Goal: Transaction & Acquisition: Purchase product/service

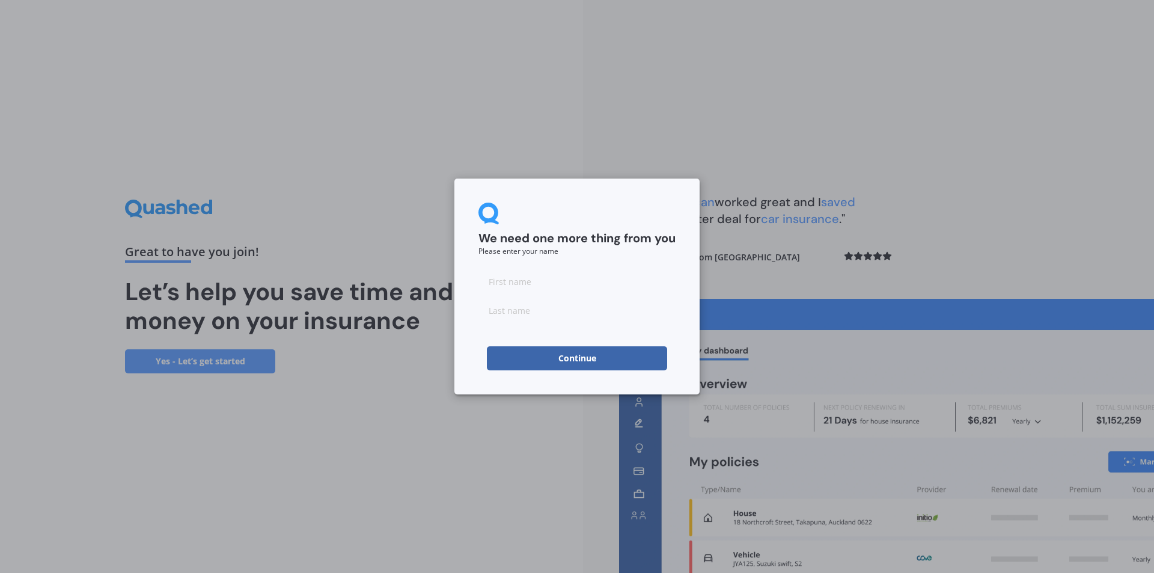
click at [566, 285] on input at bounding box center [576, 281] width 197 height 24
type input "Darren"
type input "Kelly"
click at [432, 401] on div "We need one more thing from you Please enter your name Darren Kelly Continue" at bounding box center [577, 286] width 1154 height 573
click at [571, 356] on button "Continue" at bounding box center [577, 358] width 180 height 24
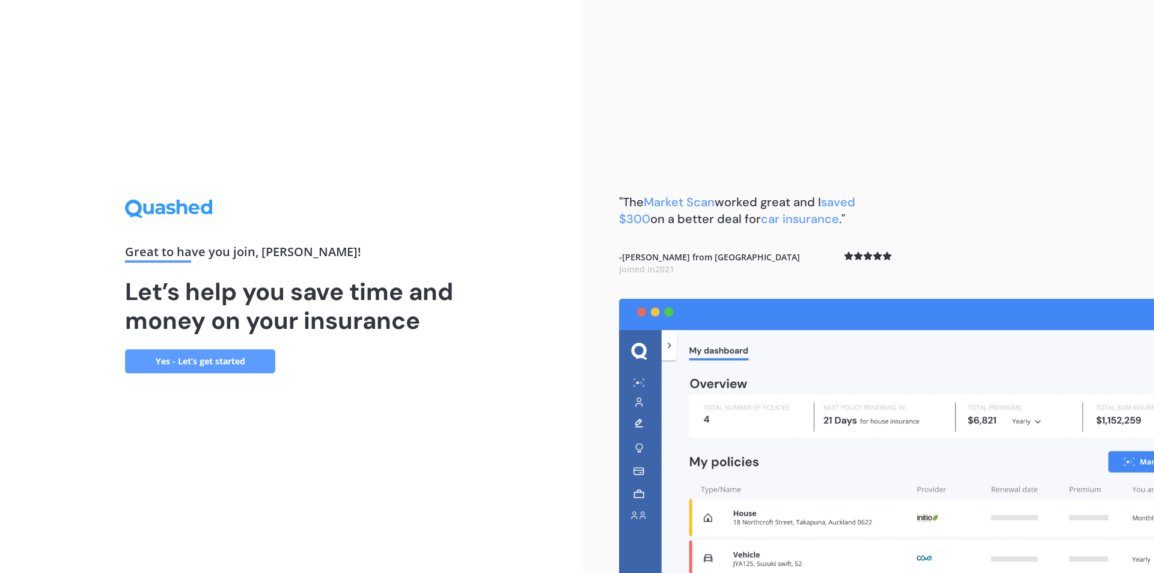
click at [503, 144] on div "Great to have you join , Darren ! Let’s help you save time and money on your in…" at bounding box center [291, 286] width 583 height 573
click at [208, 360] on link "Yes - Let’s get started" at bounding box center [200, 361] width 150 height 24
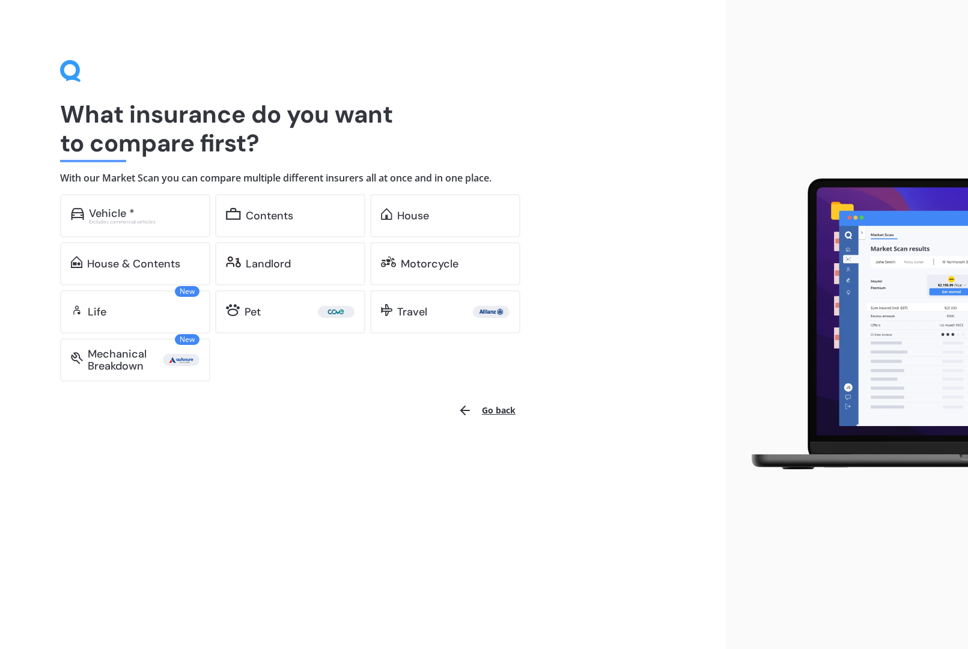
click at [895, 315] on img at bounding box center [851, 324] width 233 height 305
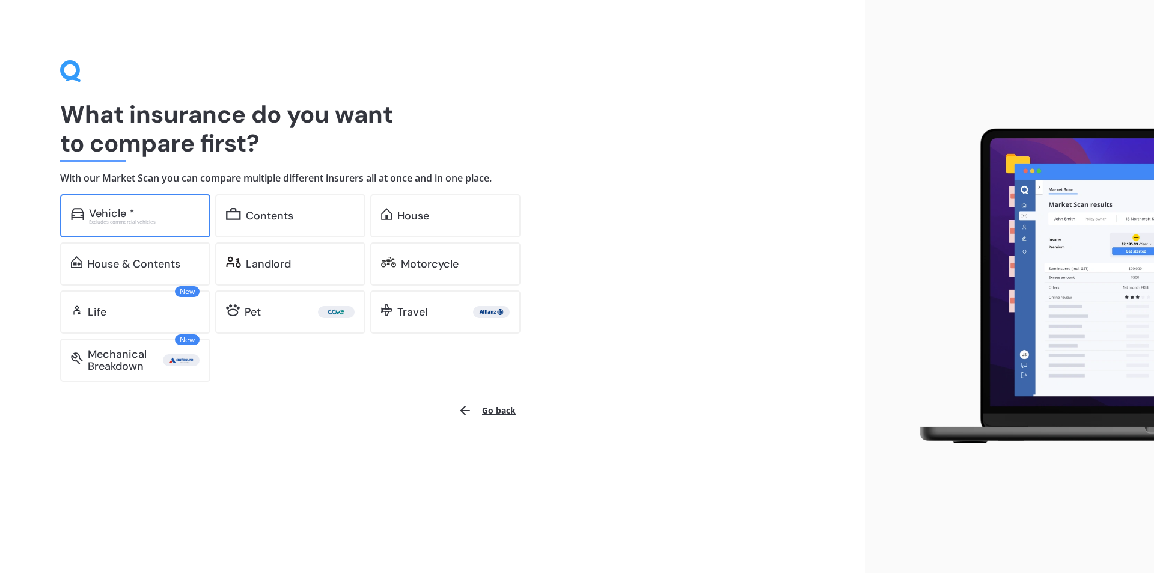
click at [129, 213] on div "Vehicle *" at bounding box center [112, 213] width 46 height 12
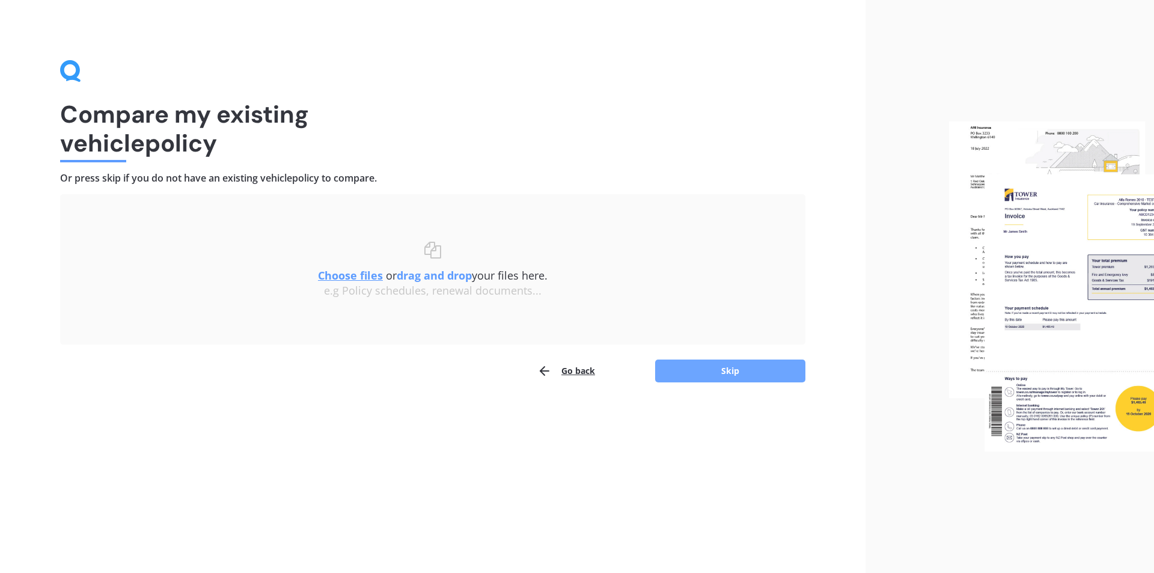
click at [727, 363] on button "Skip" at bounding box center [730, 370] width 150 height 23
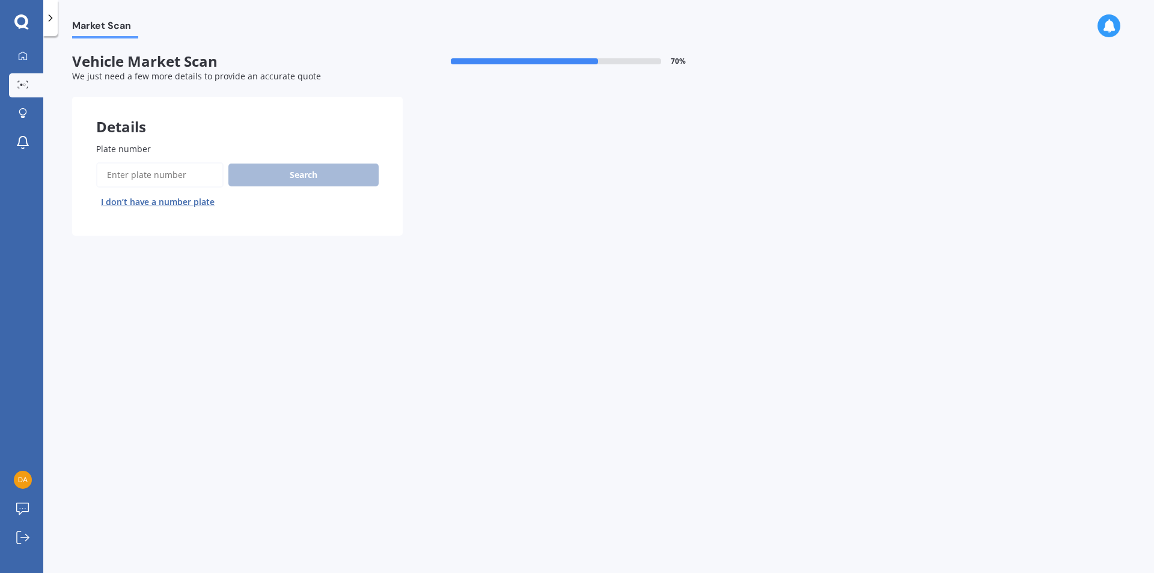
click at [171, 177] on input "Plate number" at bounding box center [159, 174] width 127 height 25
type input "lta885"
click at [312, 183] on button "Search" at bounding box center [303, 174] width 150 height 23
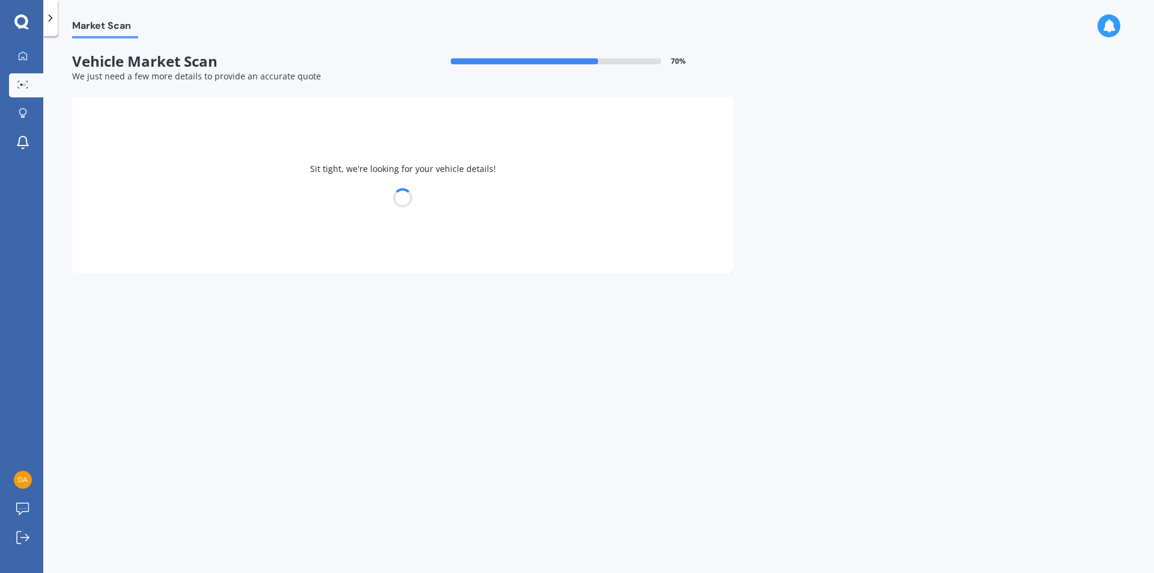
select select "HOLDEN"
select select "COMMODORE"
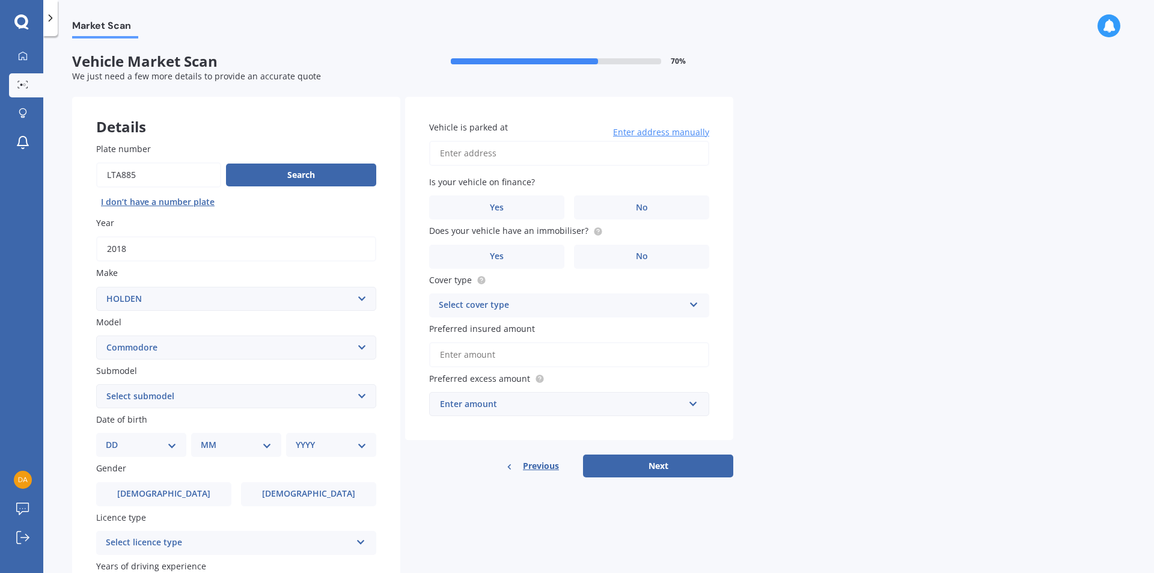
click at [353, 392] on select "Select submodel 4 Cyl 2.0 Litre 50th Anniversary V6 6 Cyl 3.8 Litre Acclaim V6 …" at bounding box center [236, 396] width 280 height 24
select select "RS"
click at [96, 384] on select "Select submodel 4 Cyl 2.0 Litre 50th Anniversary V6 6 Cyl 3.8 Litre Acclaim V6 …" at bounding box center [236, 396] width 280 height 24
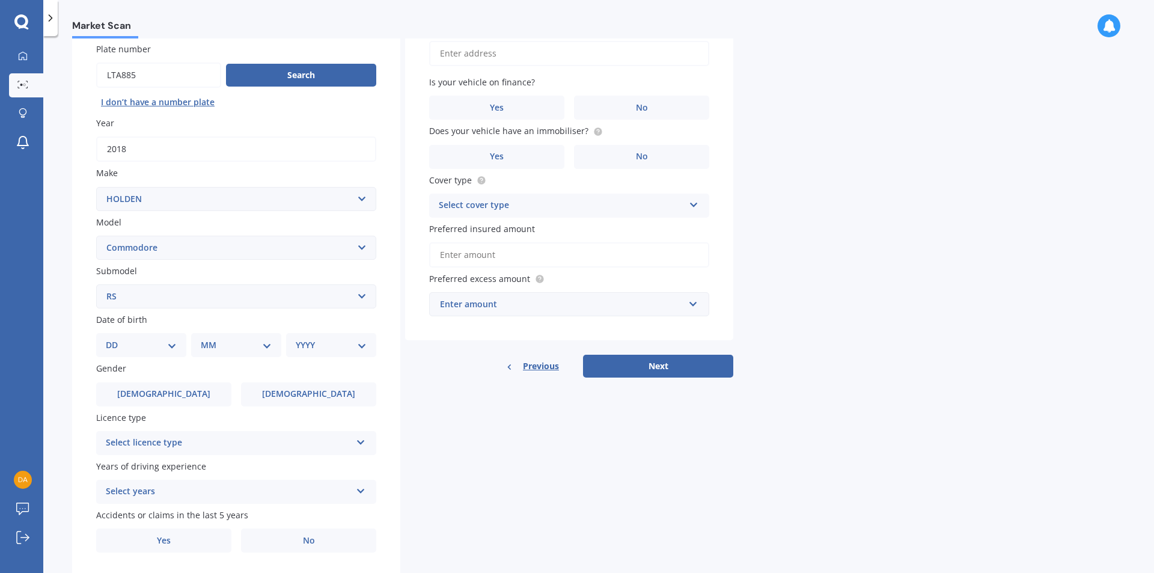
scroll to position [120, 0]
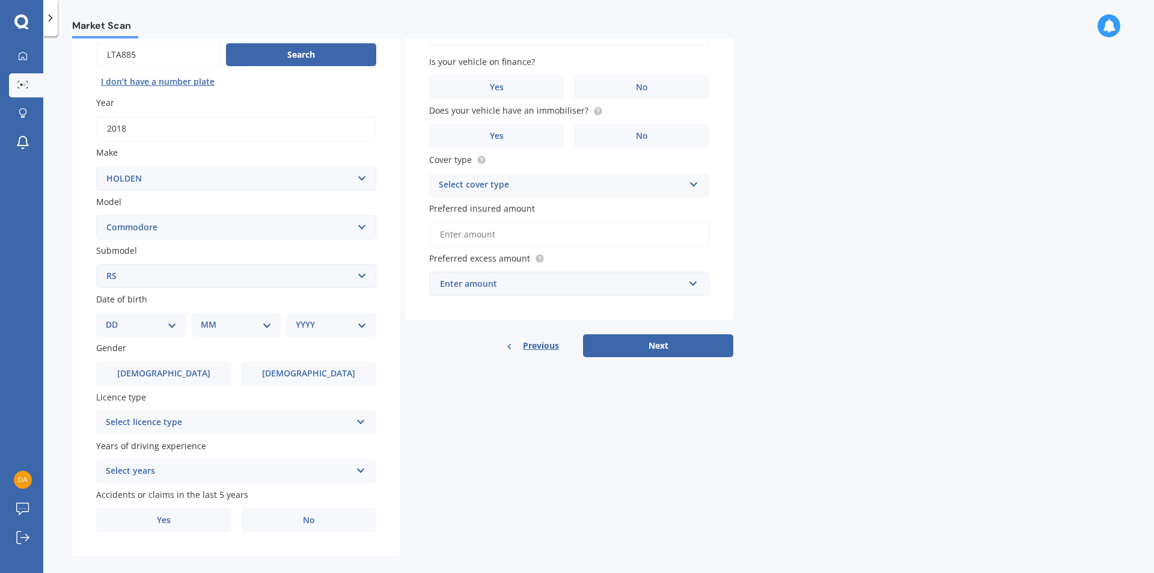
click at [179, 325] on div "DD 01 02 03 04 05 06 07 08 09 10 11 12 13 14 15 16 17 18 19 20 21 22 23 24 25 2…" at bounding box center [141, 324] width 90 height 24
click at [172, 322] on select "DD 01 02 03 04 05 06 07 08 09 10 11 12 13 14 15 16 17 18 19 20 21 22 23 24 25 2…" at bounding box center [141, 324] width 71 height 13
select select "06"
click at [115, 318] on select "DD 01 02 03 04 05 06 07 08 09 10 11 12 13 14 15 16 17 18 19 20 21 22 23 24 25 2…" at bounding box center [141, 324] width 71 height 13
click at [263, 321] on select "MM 01 02 03 04 05 06 07 08 09 10 11 12" at bounding box center [238, 324] width 66 height 13
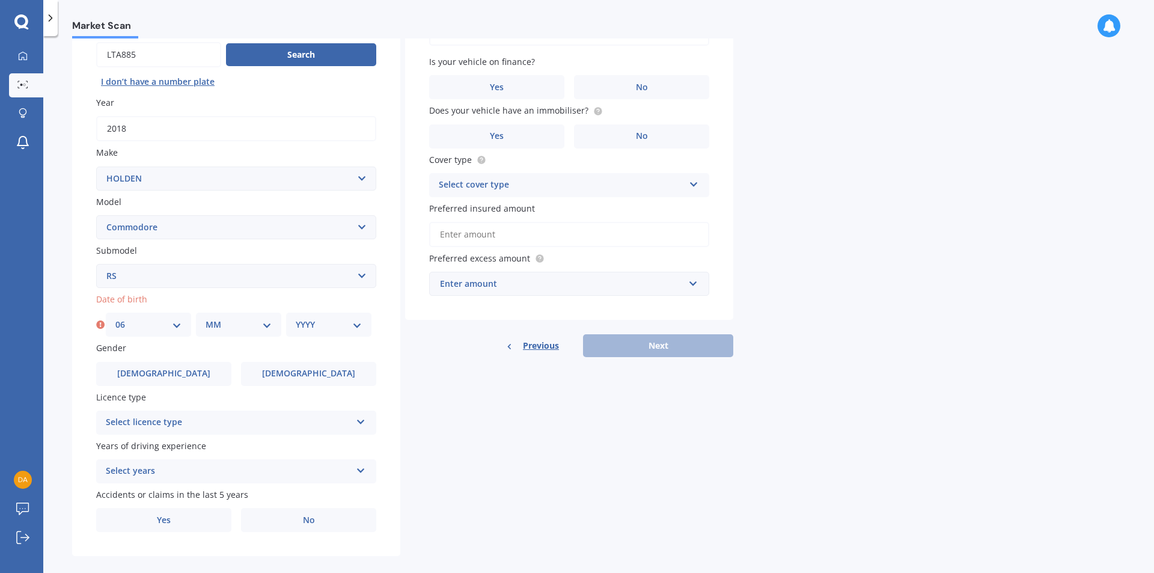
select select "01"
click at [205, 318] on select "MM 01 02 03 04 05 06 07 08 09 10 11 12" at bounding box center [238, 324] width 66 height 13
click at [362, 325] on div "YYYY 2025 2024 2023 2022 2021 2020 2019 2018 2017 2016 2015 2014 2013 2012 2011…" at bounding box center [328, 324] width 85 height 24
click at [350, 325] on select "YYYY 2025 2024 2023 2022 2021 2020 2019 2018 2017 2016 2015 2014 2013 2012 2011…" at bounding box center [329, 324] width 66 height 13
select select "1985"
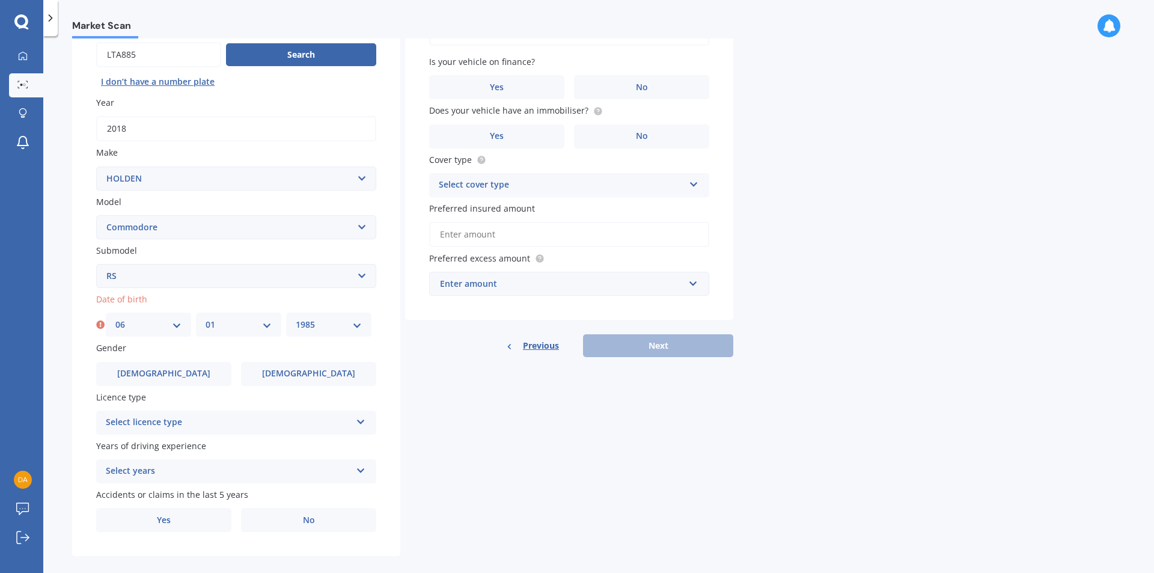
click at [296, 318] on select "YYYY 2025 2024 2023 2022 2021 2020 2019 2018 2017 2016 2015 2014 2013 2012 2011…" at bounding box center [329, 324] width 66 height 13
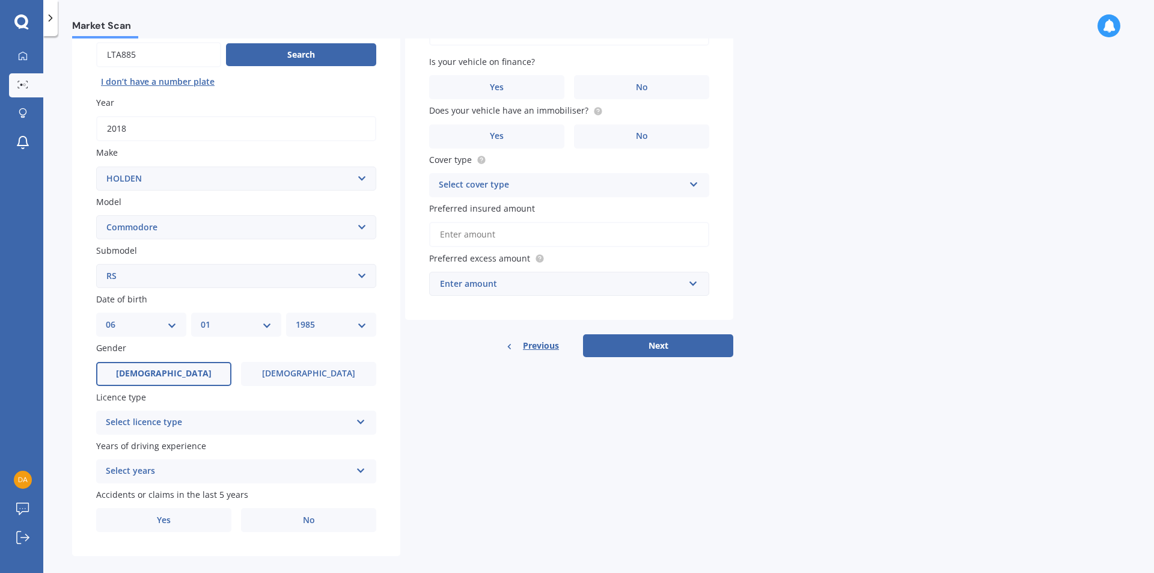
click at [189, 366] on label "Male" at bounding box center [163, 374] width 135 height 24
click at [0, 0] on input "Male" at bounding box center [0, 0] width 0 height 0
click at [261, 419] on div "Select licence type" at bounding box center [228, 422] width 245 height 14
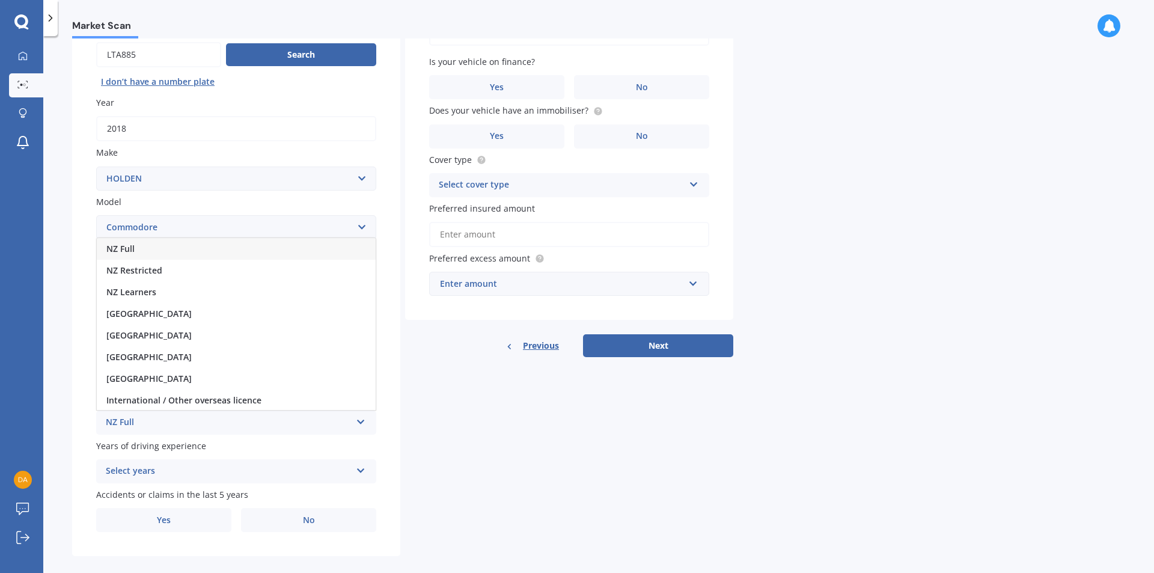
click at [150, 249] on div "NZ Full" at bounding box center [236, 249] width 279 height 22
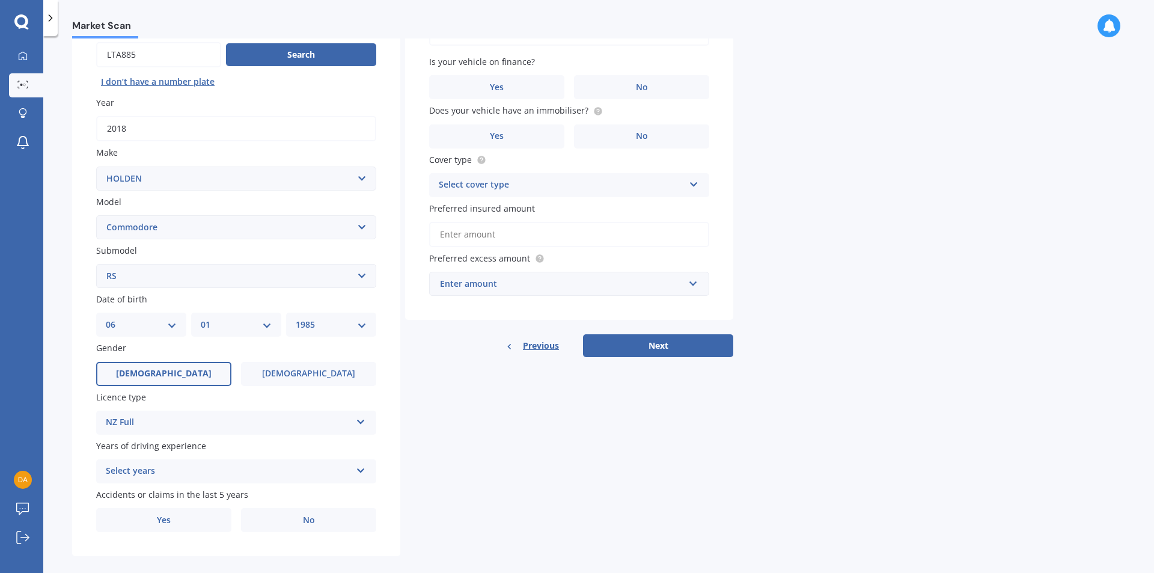
click at [207, 467] on div "Select years" at bounding box center [228, 471] width 245 height 14
click at [172, 359] on div "5 or more years" at bounding box center [236, 361] width 279 height 22
click at [286, 512] on label "No" at bounding box center [308, 520] width 135 height 24
click at [0, 0] on input "No" at bounding box center [0, 0] width 0 height 0
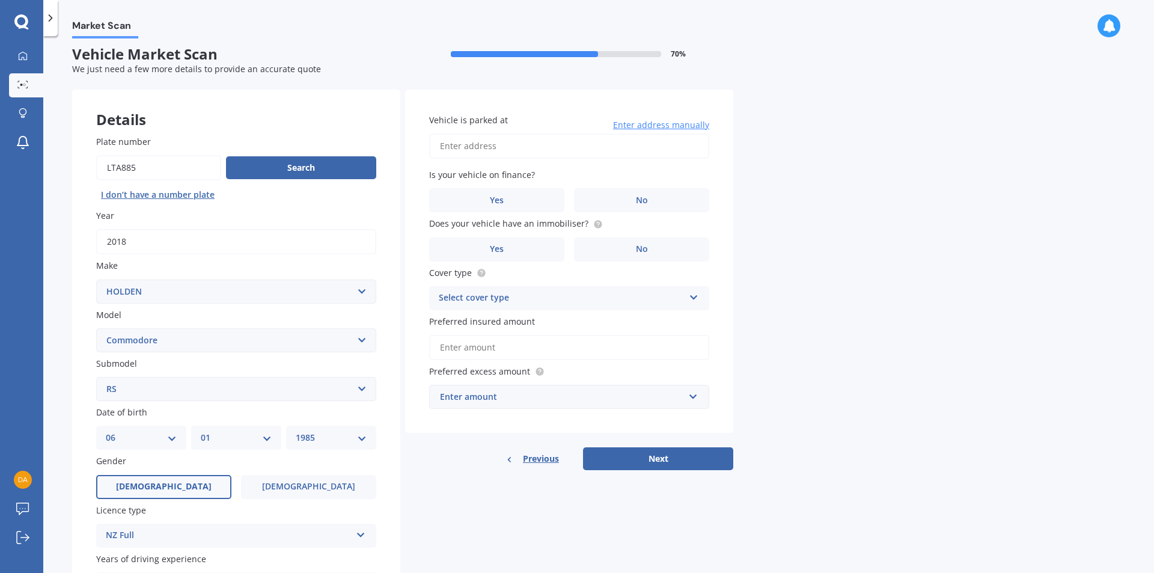
scroll to position [0, 0]
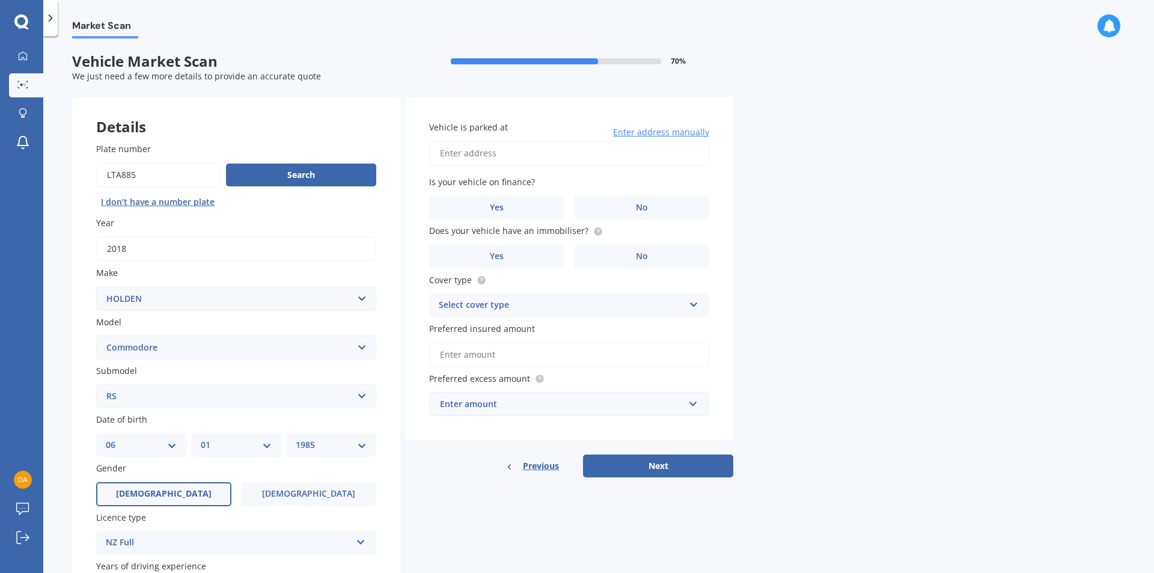
click at [542, 150] on input "Vehicle is parked at" at bounding box center [569, 153] width 280 height 25
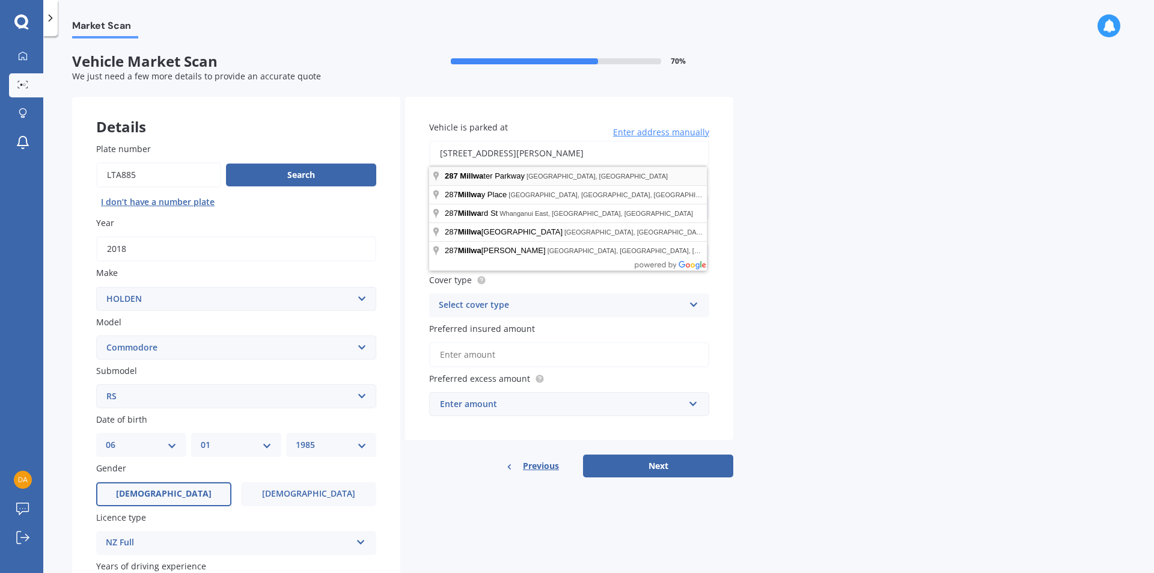
type input "287 Millwater Parkway, Silverdale 0932"
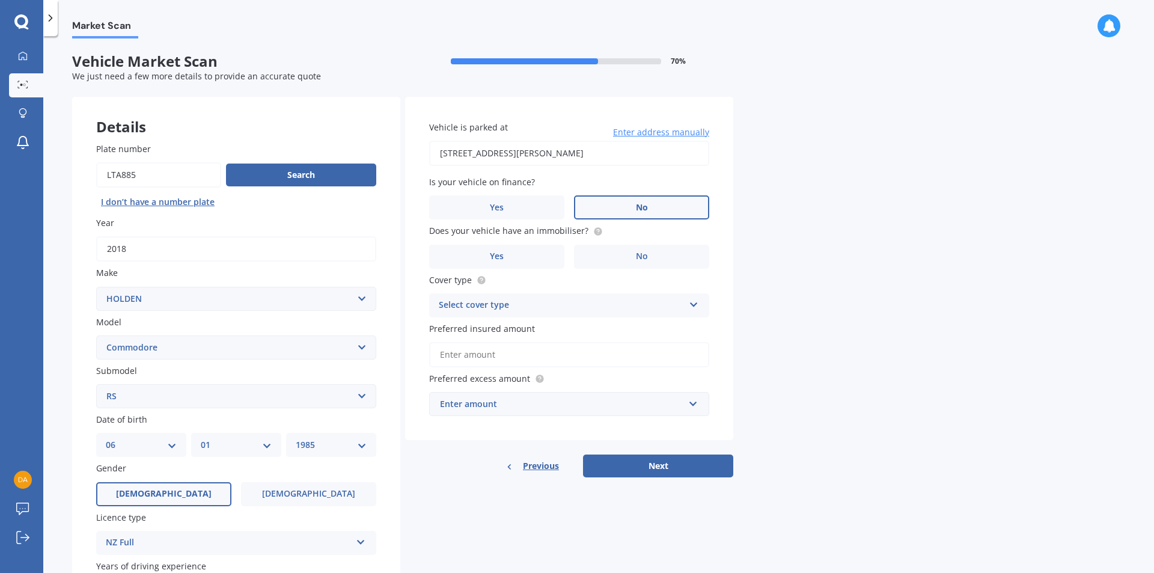
click at [634, 201] on label "No" at bounding box center [641, 207] width 135 height 24
click at [0, 0] on input "No" at bounding box center [0, 0] width 0 height 0
click at [649, 257] on label "No" at bounding box center [641, 257] width 135 height 24
click at [0, 0] on input "No" at bounding box center [0, 0] width 0 height 0
click at [603, 303] on div "Select cover type" at bounding box center [561, 305] width 245 height 14
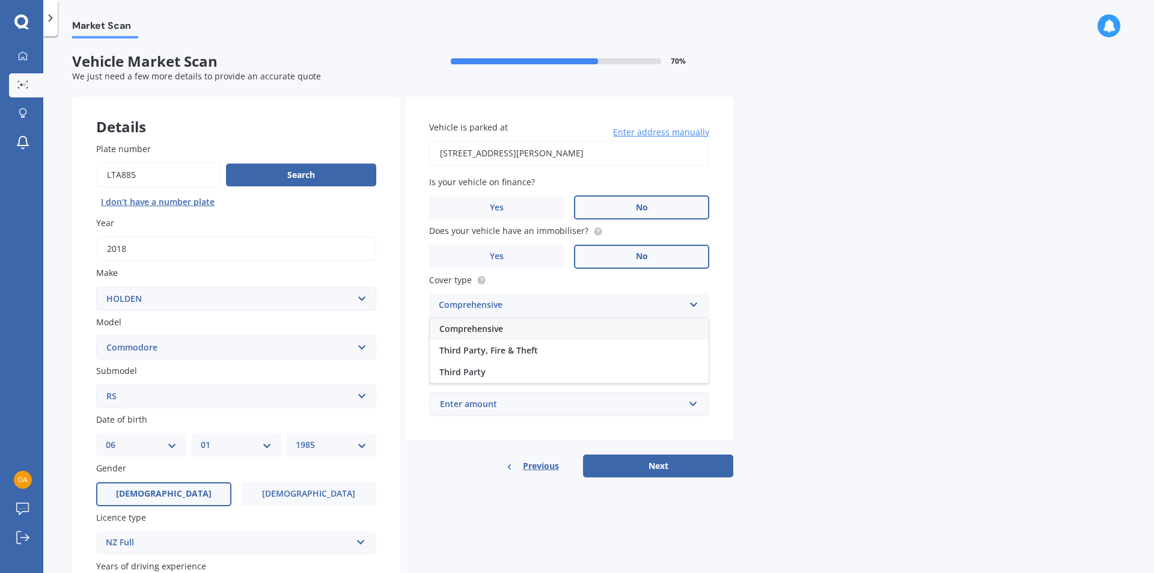
click at [520, 327] on div "Comprehensive" at bounding box center [569, 329] width 279 height 22
click at [512, 351] on input "Preferred insured amount" at bounding box center [569, 354] width 280 height 25
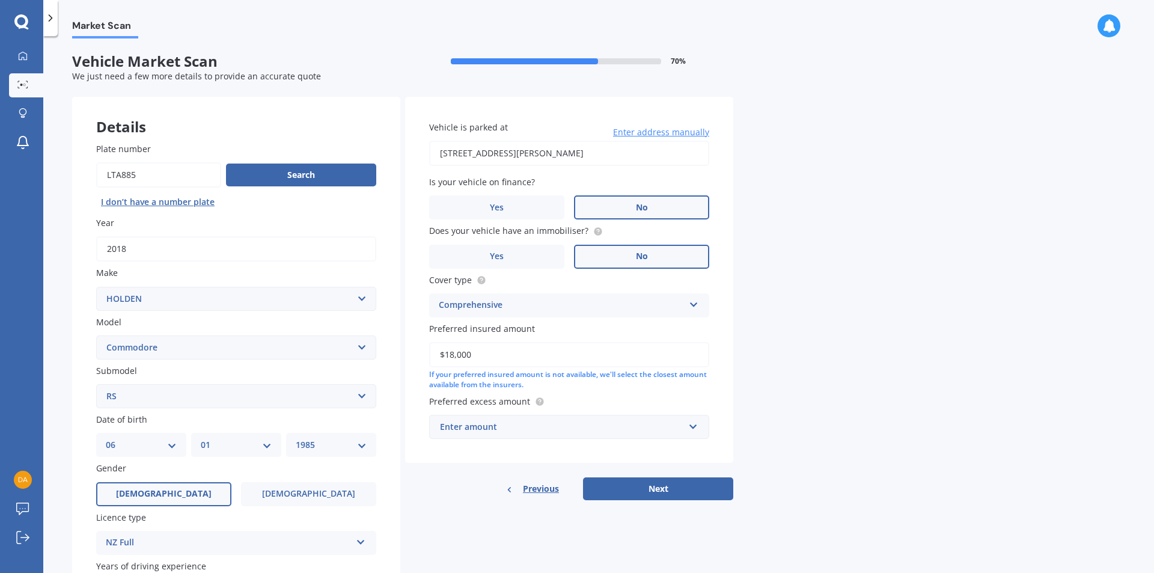
type input "$18,000"
click at [537, 429] on div "Enter amount" at bounding box center [562, 426] width 244 height 13
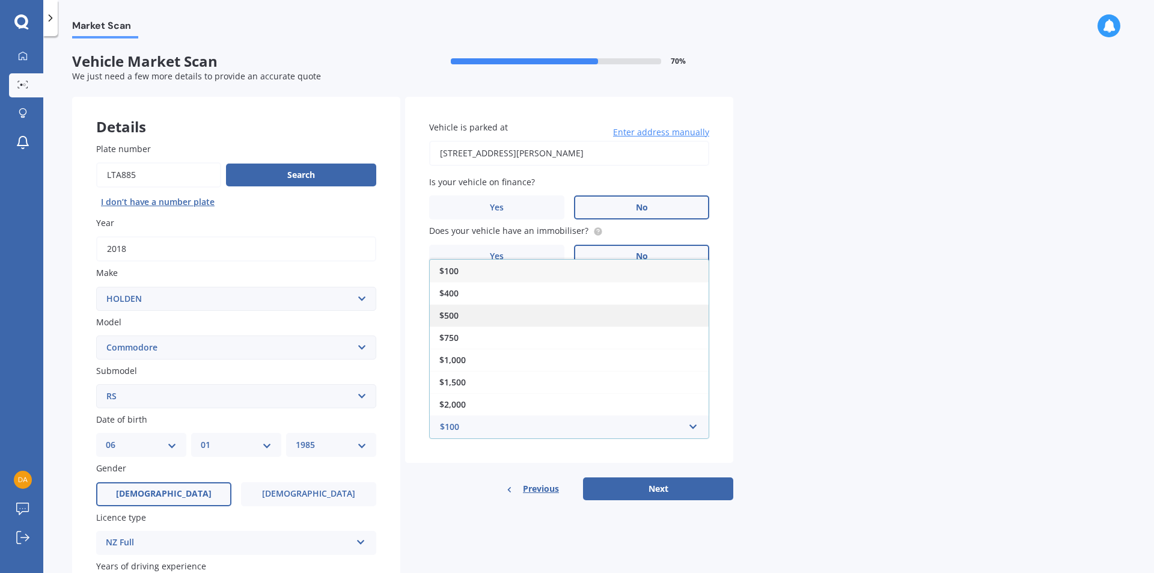
click at [458, 310] on span "$500" at bounding box center [448, 314] width 19 height 11
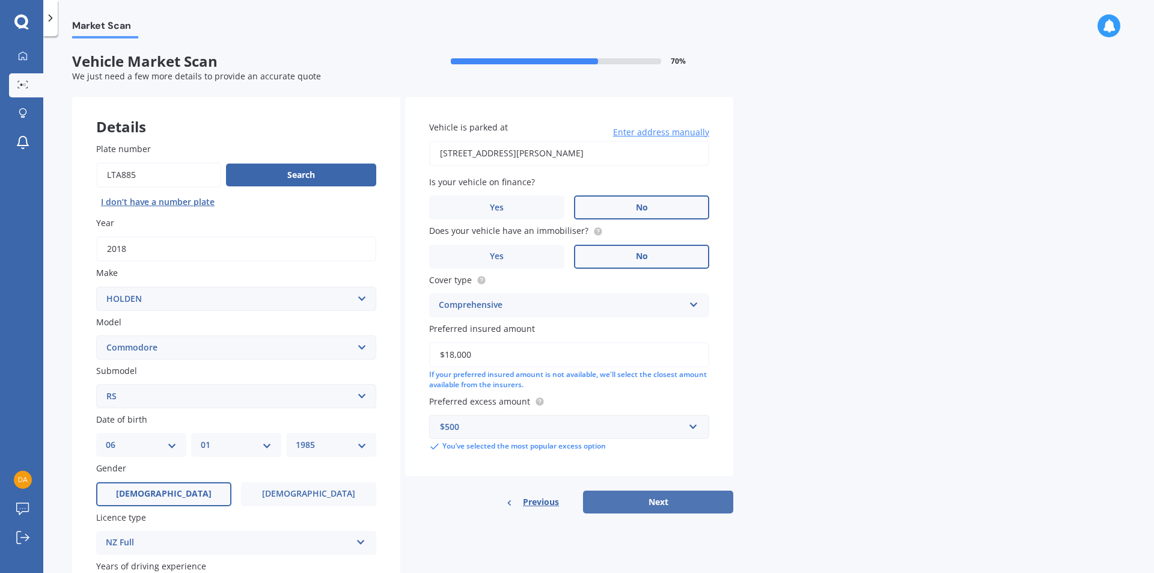
click at [645, 497] on button "Next" at bounding box center [658, 501] width 150 height 23
select select "06"
select select "01"
select select "1985"
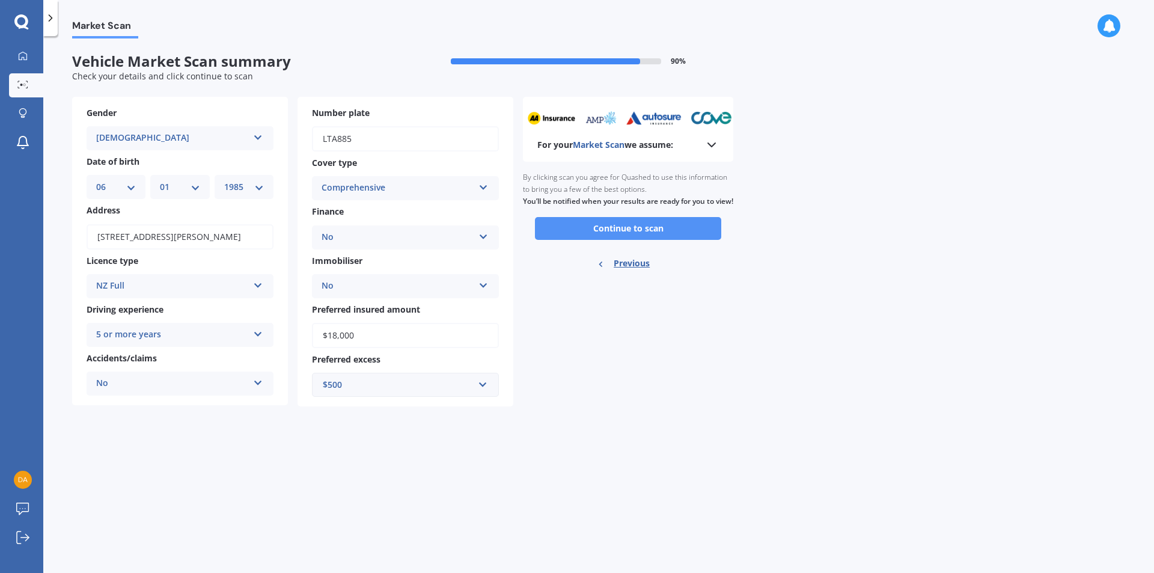
click at [627, 237] on button "Continue to scan" at bounding box center [628, 228] width 186 height 23
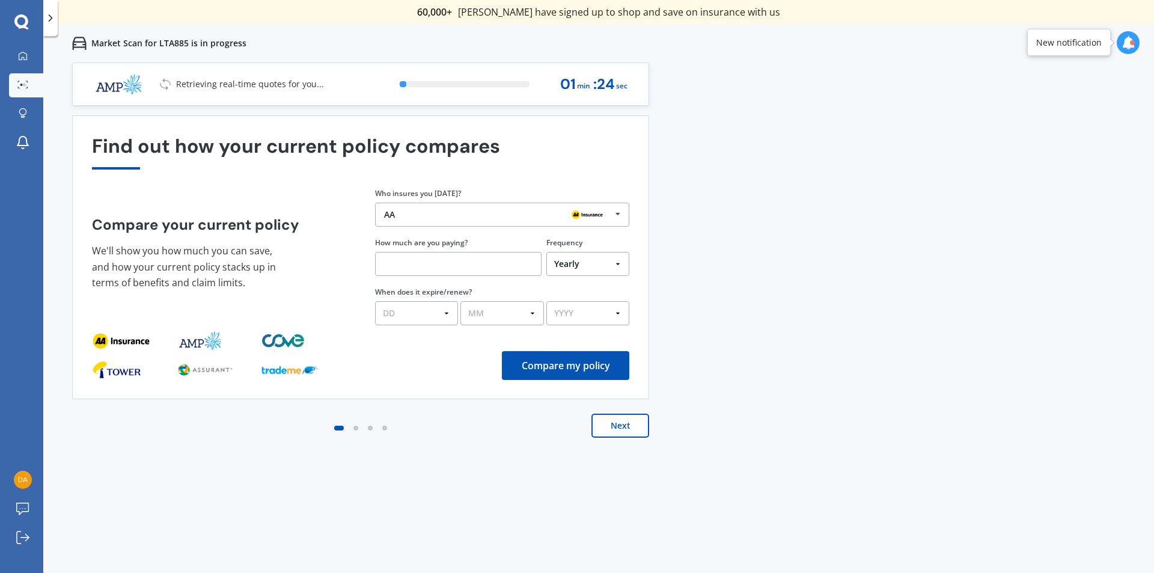
click at [457, 263] on input "text" at bounding box center [458, 264] width 166 height 24
type input "$1,191.00"
click at [446, 312] on select "DD 01 02 03 04 05 06 07 08 09 10 11 12 13 14 15 16 17 18 19 20 21 22 23 24 25 2…" at bounding box center [416, 313] width 83 height 24
select select "27"
click at [375, 301] on select "DD 01 02 03 04 05 06 07 08 09 10 11 12 13 14 15 16 17 18 19 20 21 22 23 24 25 2…" at bounding box center [416, 313] width 83 height 24
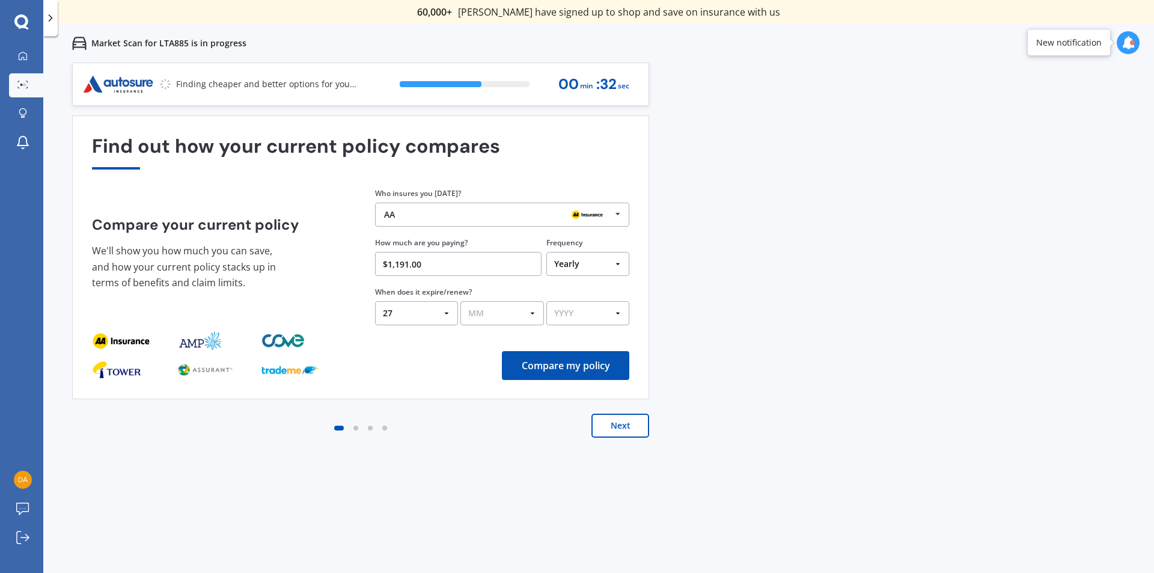
click at [526, 307] on select "MM 01 02 03 04 05 06 07 08 09 10 11 12" at bounding box center [501, 313] width 83 height 24
select select "11"
click at [460, 301] on select "MM 01 02 03 04 05 06 07 08 09 10 11 12" at bounding box center [501, 313] width 83 height 24
click at [606, 312] on select "YYYY 2026 2025 2024" at bounding box center [587, 313] width 83 height 24
select select "2025"
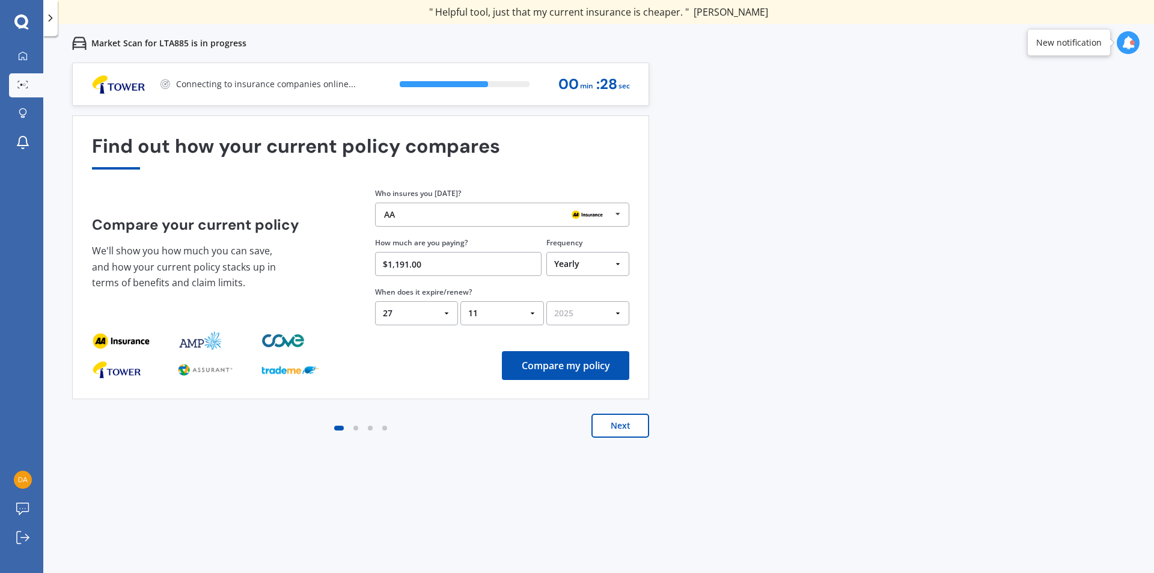
click at [546, 301] on select "YYYY 2026 2025 2024" at bounding box center [587, 313] width 83 height 24
click at [558, 363] on button "Compare my policy" at bounding box center [565, 365] width 127 height 29
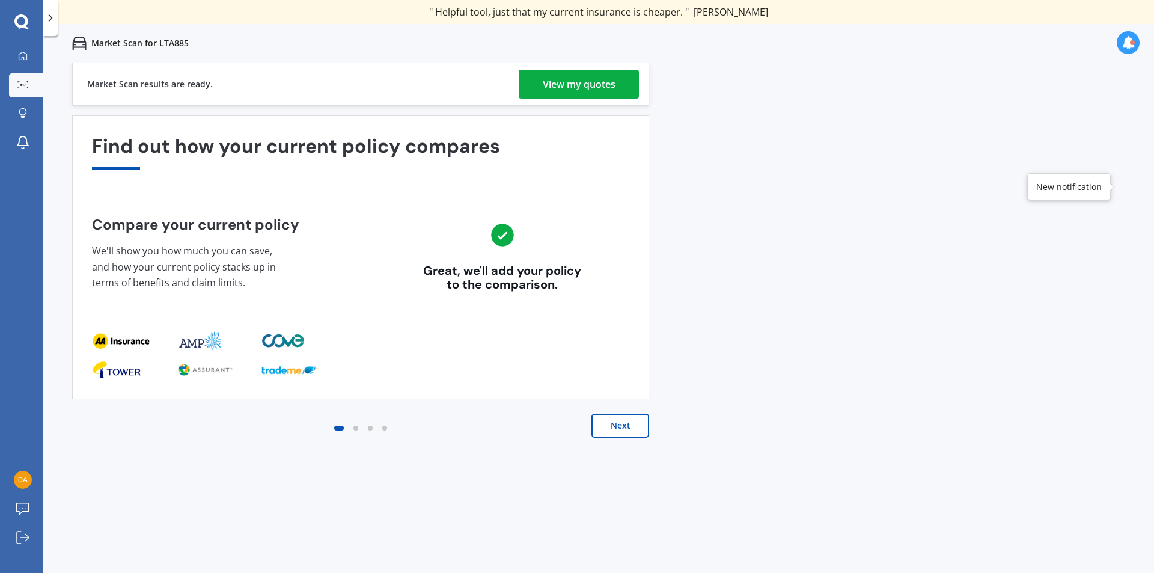
click at [579, 85] on div "View my quotes" at bounding box center [579, 84] width 73 height 29
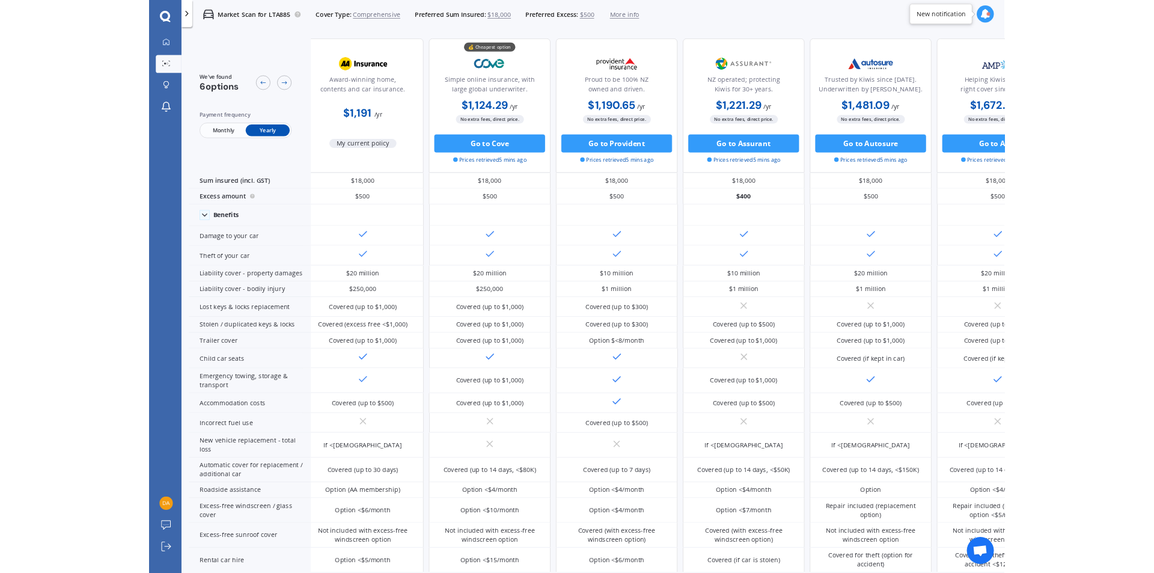
scroll to position [0, 11]
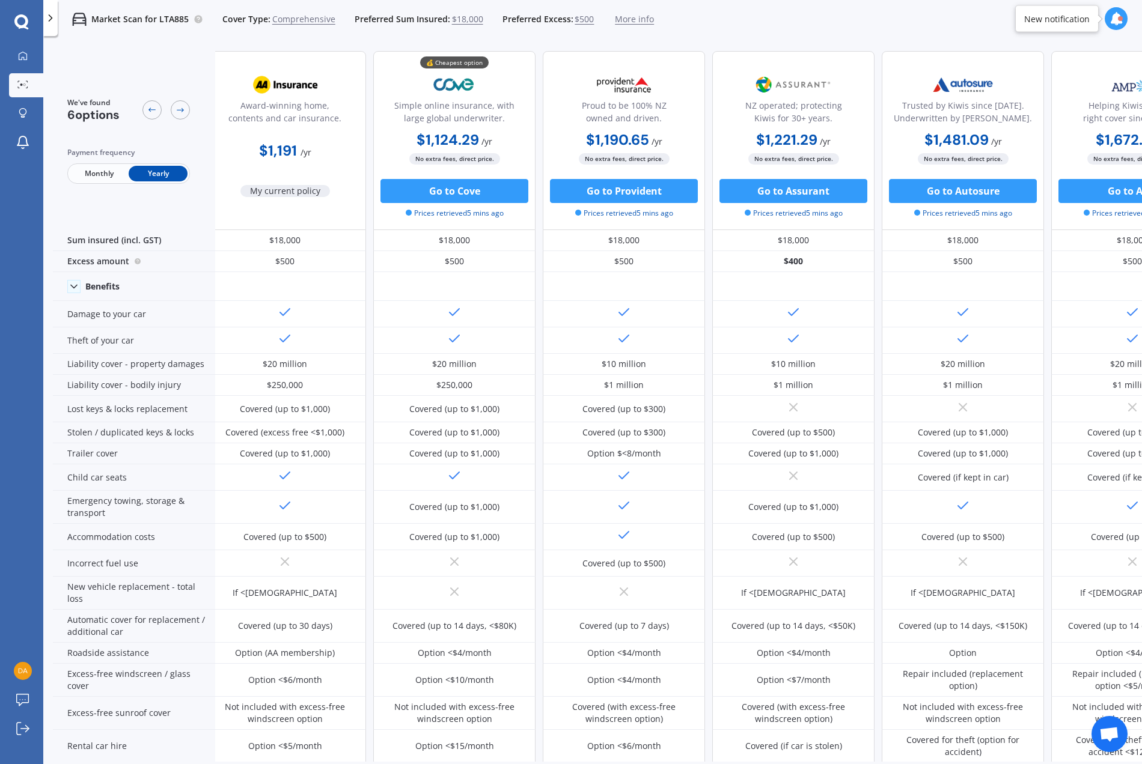
click at [400, 57] on div "💰 Cheapest option Simple online insurance, with large global underwriter. $1,12…" at bounding box center [454, 140] width 162 height 179
click at [401, 74] on div "💰 Cheapest option Simple online insurance, with large global underwriter." at bounding box center [454, 99] width 142 height 59
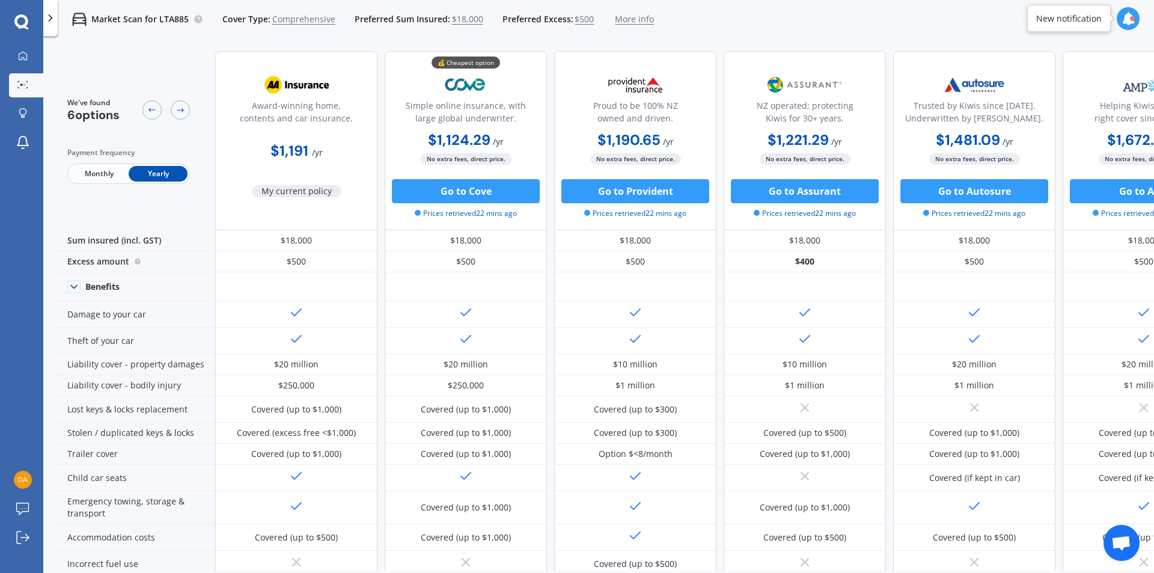
drag, startPoint x: 735, startPoint y: 166, endPoint x: 735, endPoint y: 156, distance: 10.2
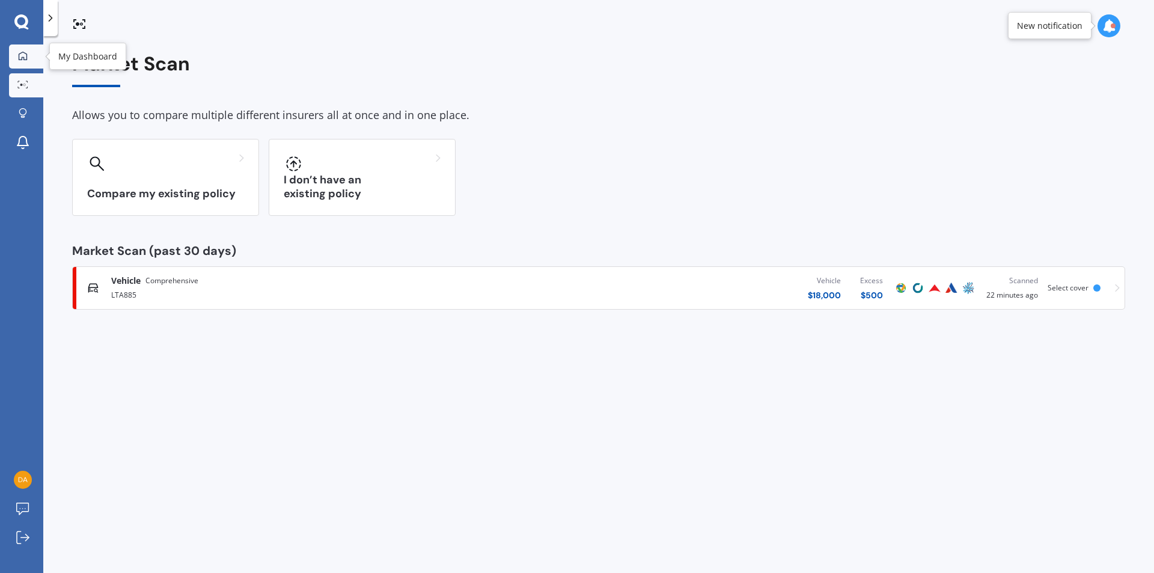
click at [23, 53] on icon at bounding box center [23, 56] width 10 height 10
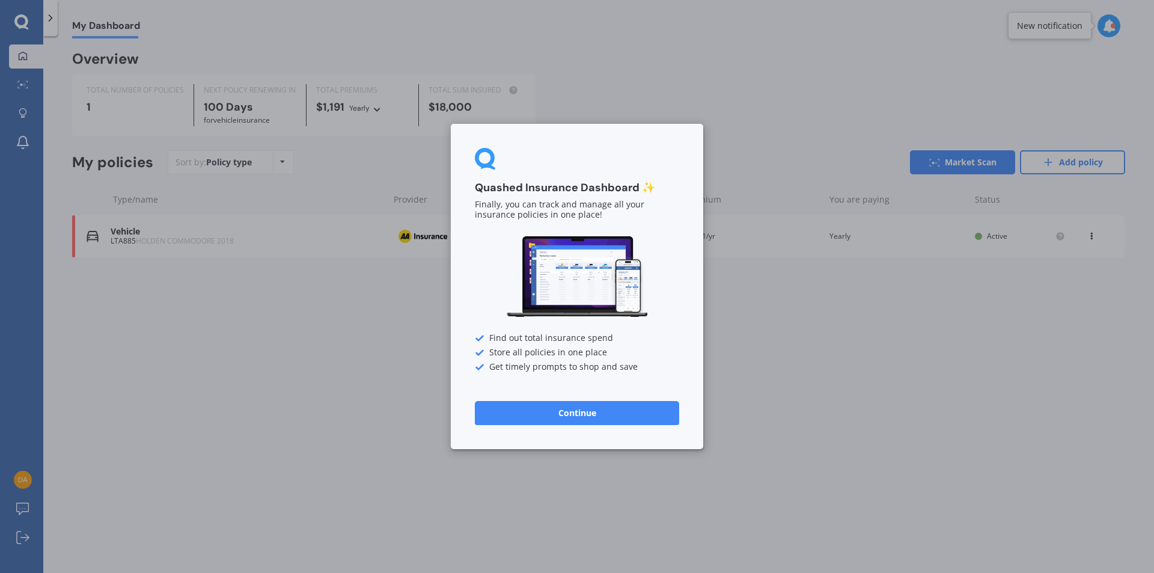
click at [568, 414] on button "Continue" at bounding box center [577, 413] width 204 height 24
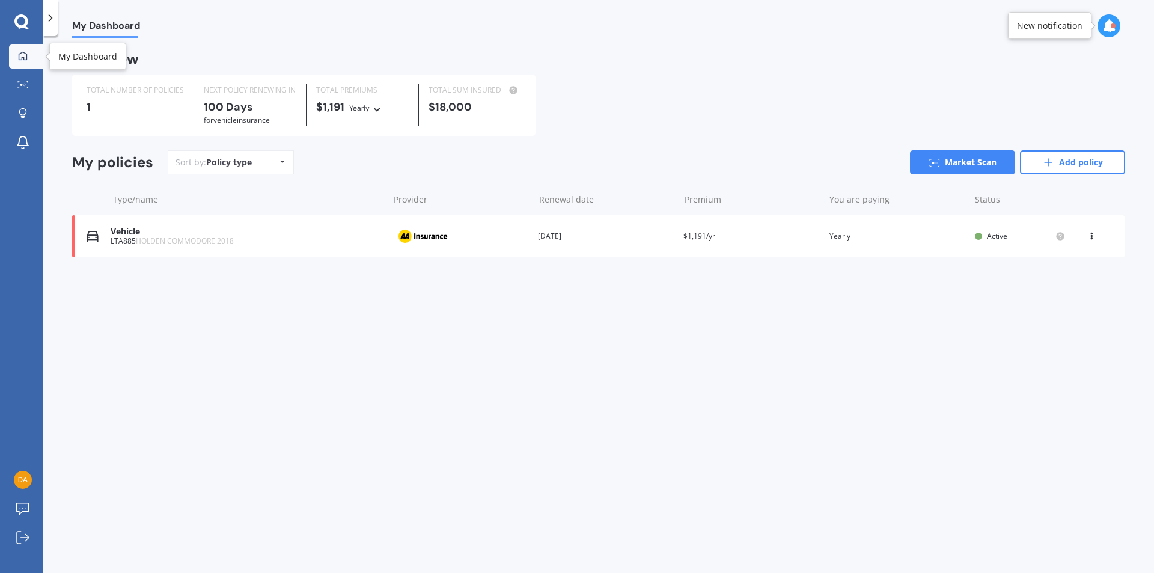
click at [19, 51] on icon at bounding box center [23, 56] width 10 height 10
click at [23, 17] on icon at bounding box center [21, 21] width 14 height 14
click at [22, 20] on icon at bounding box center [21, 22] width 14 height 16
click at [18, 19] on icon at bounding box center [21, 21] width 14 height 14
click at [53, 17] on icon at bounding box center [50, 18] width 12 height 12
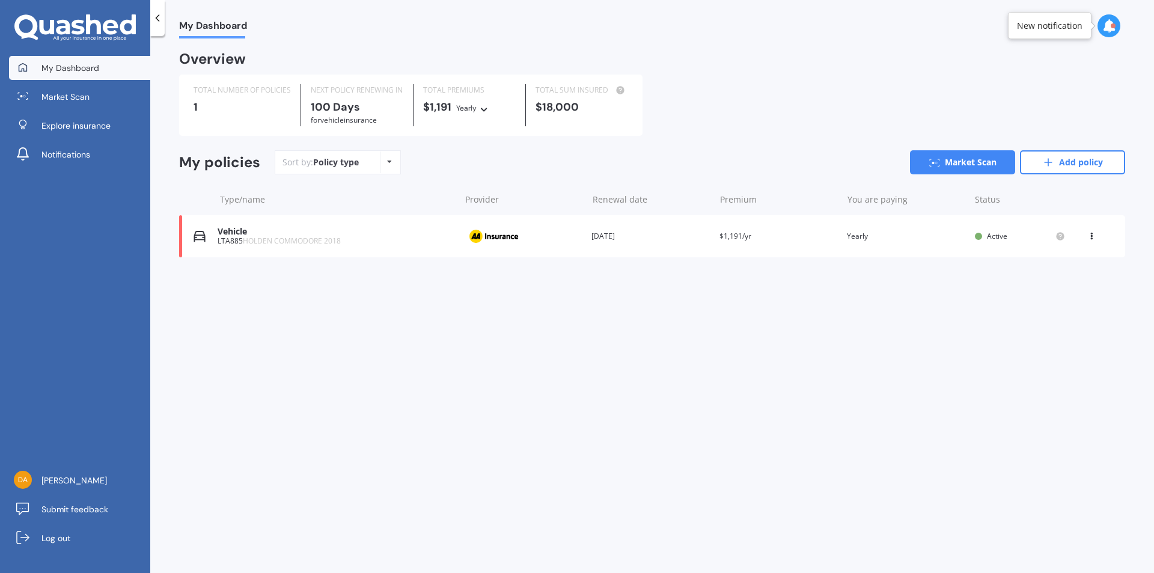
click at [65, 20] on icon at bounding box center [63, 27] width 14 height 15
click at [66, 127] on span "Explore insurance" at bounding box center [75, 126] width 69 height 12
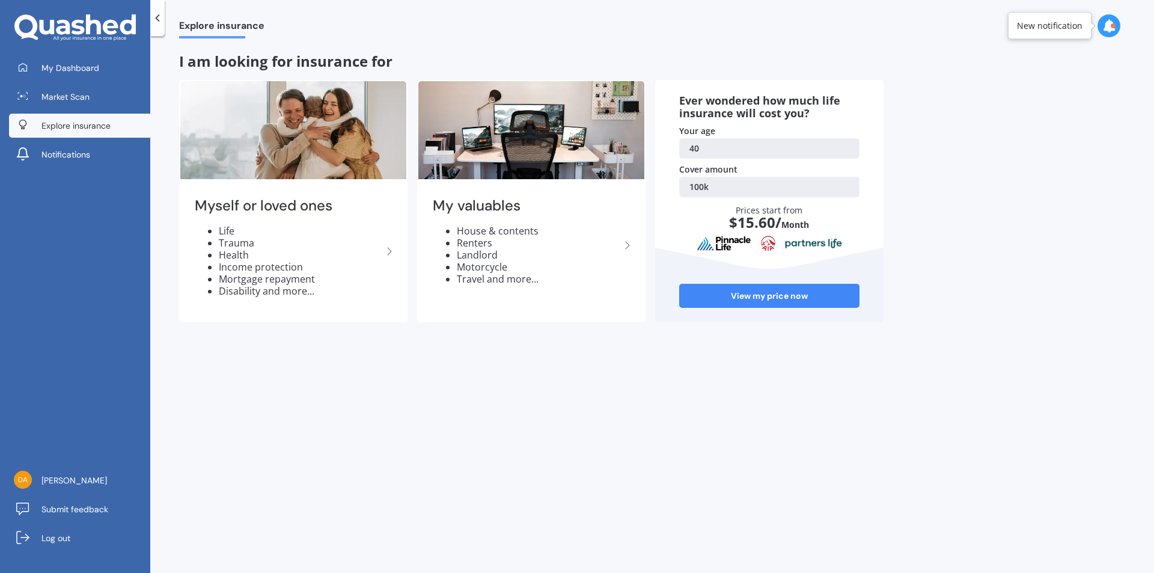
click at [53, 17] on icon at bounding box center [74, 27] width 121 height 27
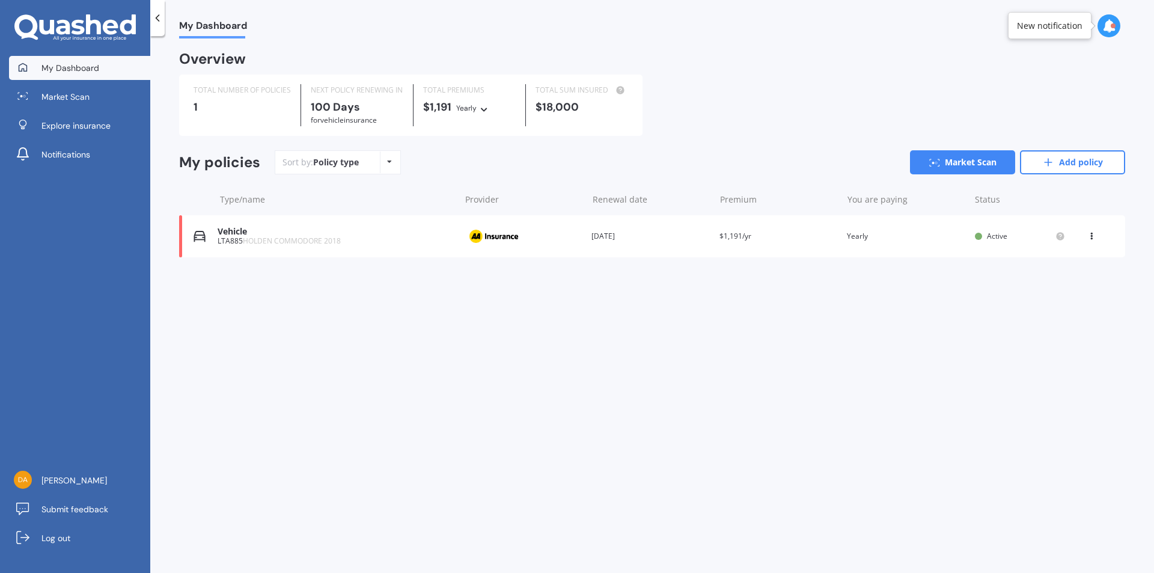
click at [62, 22] on icon at bounding box center [63, 27] width 14 height 15
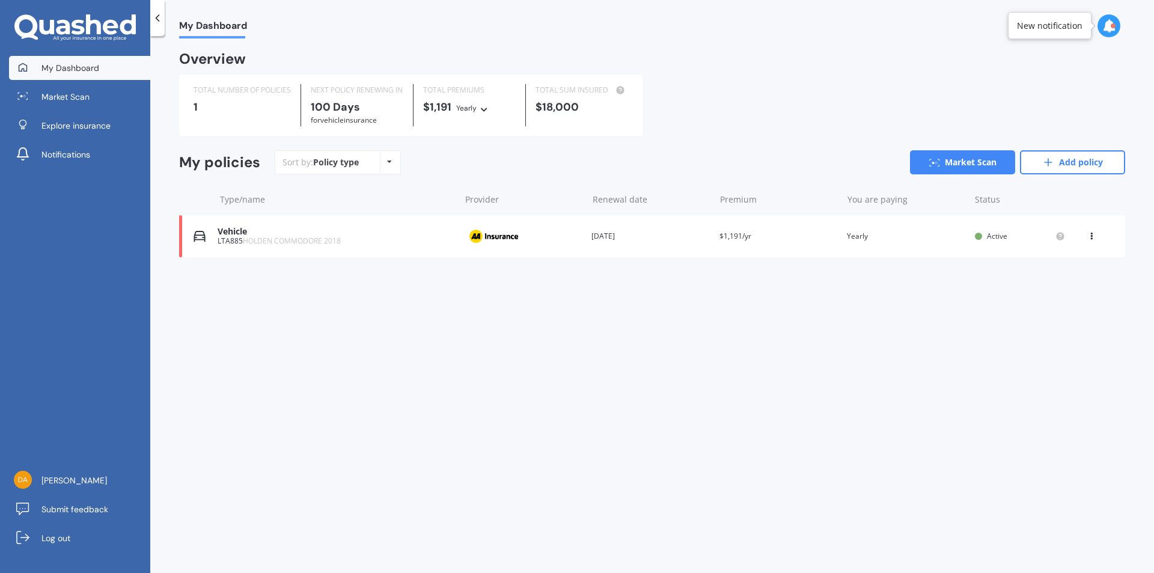
click at [62, 22] on icon at bounding box center [63, 27] width 14 height 15
click at [65, 22] on icon at bounding box center [63, 27] width 14 height 15
click at [60, 535] on span "Log out" at bounding box center [55, 538] width 29 height 12
click at [476, 401] on div "My Dashboard Overview TOTAL NUMBER OF POLICIES 1 NEXT POLICY RENEWING [DATE] fo…" at bounding box center [651, 306] width 1003 height 537
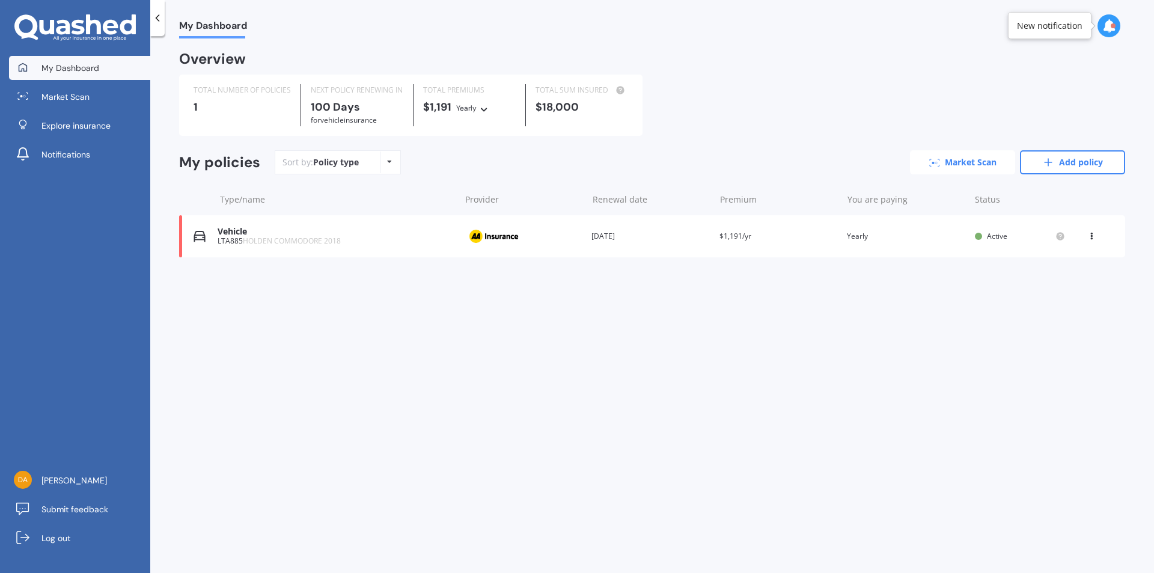
click at [955, 155] on link "Market Scan" at bounding box center [962, 162] width 105 height 24
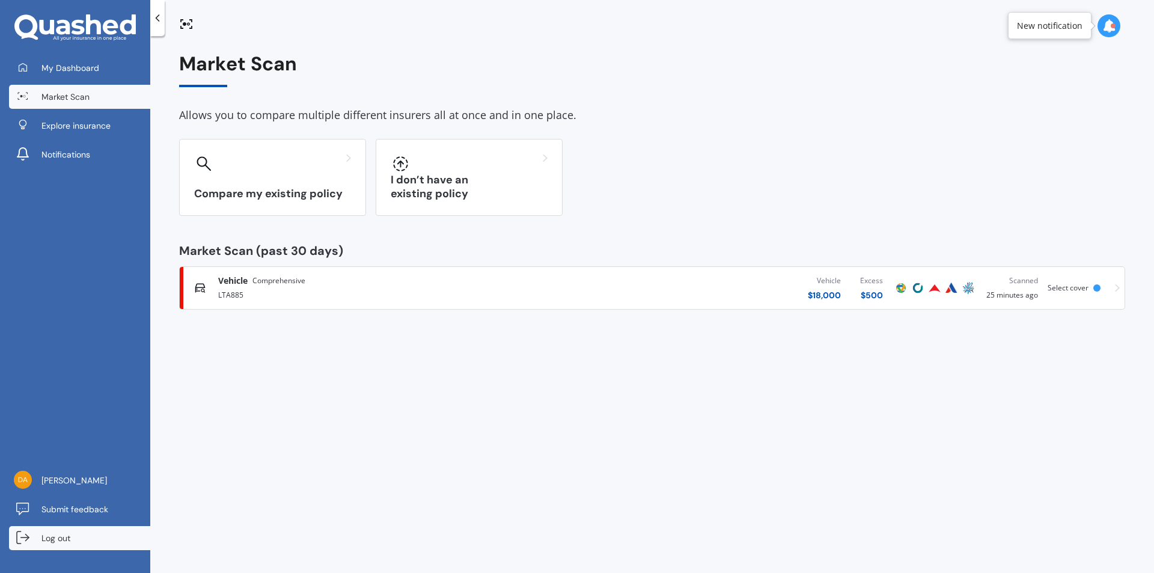
click at [66, 534] on span "Log out" at bounding box center [55, 538] width 29 height 12
